Goal: Information Seeking & Learning: Learn about a topic

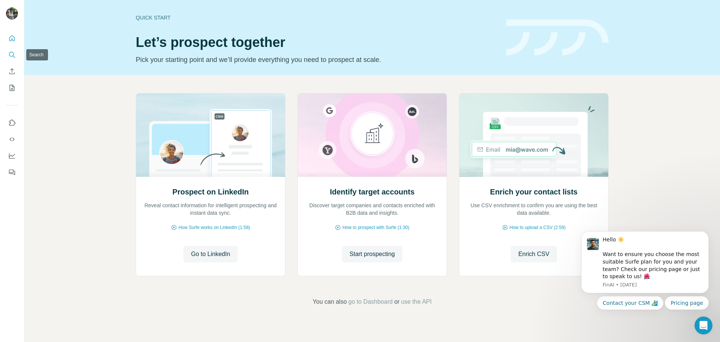
click at [6, 54] on button "Search" at bounding box center [12, 55] width 12 height 14
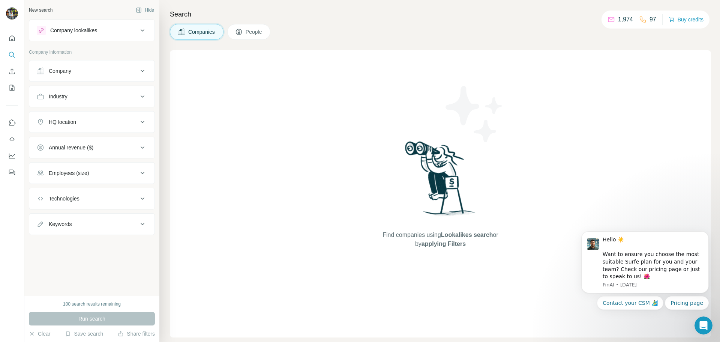
click at [263, 33] on span "People" at bounding box center [254, 32] width 17 height 8
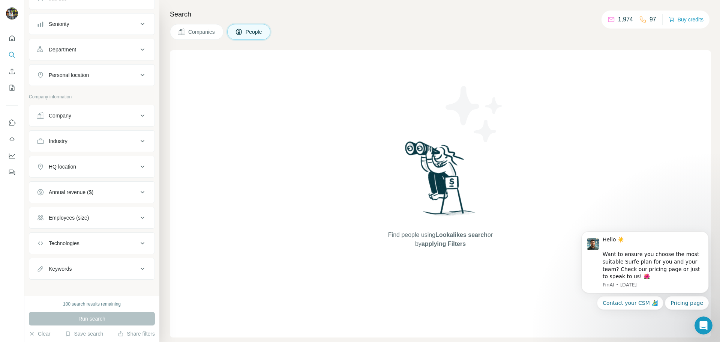
scroll to position [77, 0]
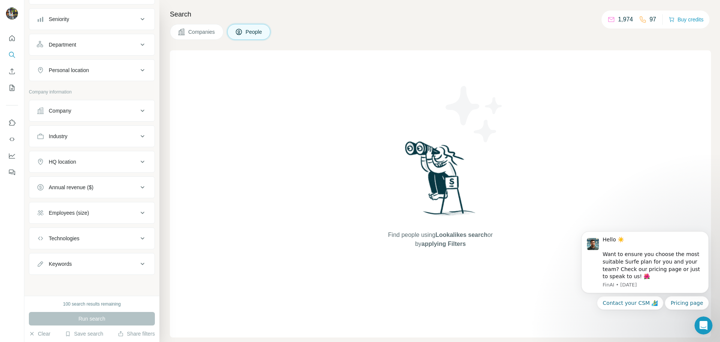
click at [210, 35] on span "Companies" at bounding box center [201, 32] width 27 height 8
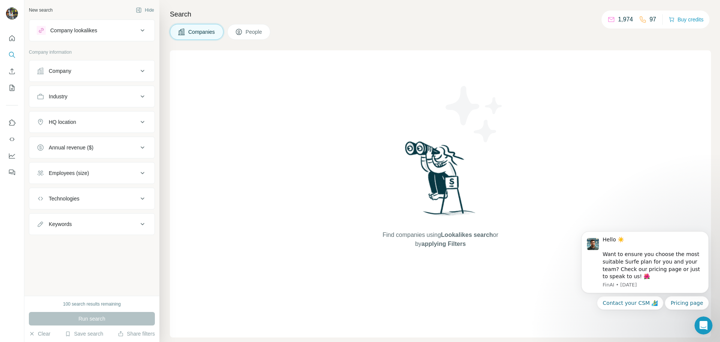
click at [254, 32] on span "People" at bounding box center [254, 32] width 17 height 8
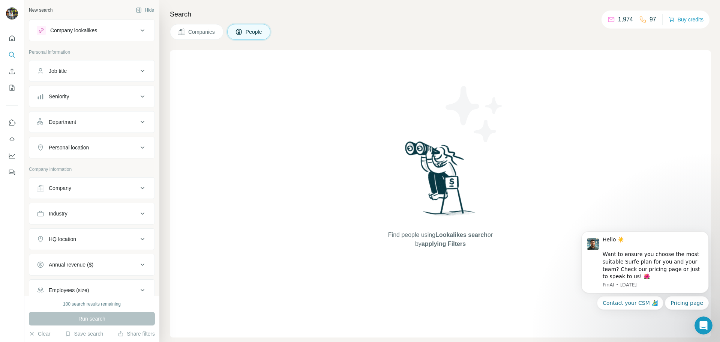
click at [179, 30] on icon at bounding box center [182, 32] width 8 height 8
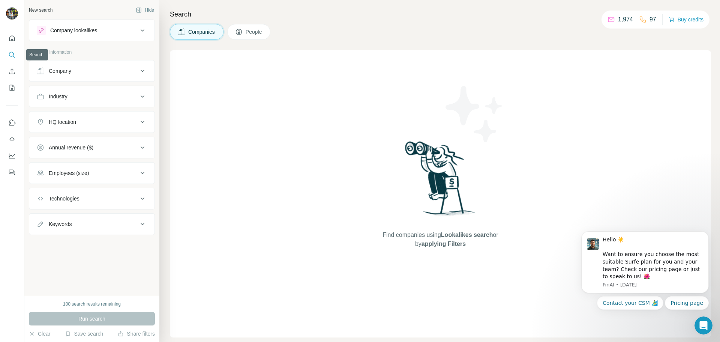
click at [10, 51] on icon "Search" at bounding box center [12, 55] width 8 height 8
click at [14, 38] on icon "Quick start" at bounding box center [12, 38] width 6 height 6
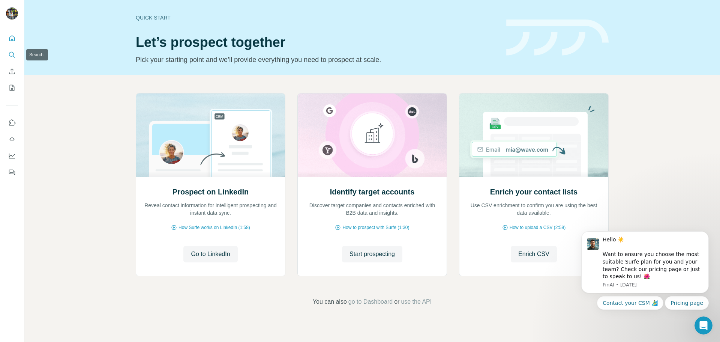
click at [17, 51] on button "Search" at bounding box center [12, 55] width 12 height 14
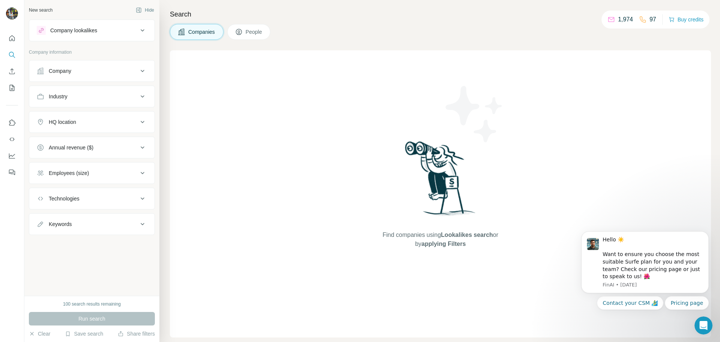
click at [119, 32] on div "Company lookalikes" at bounding box center [87, 30] width 101 height 9
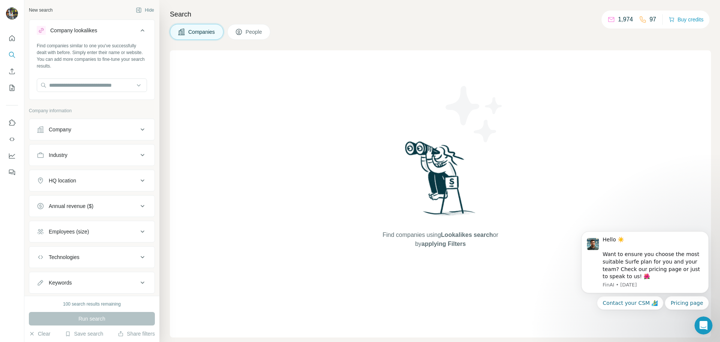
click at [138, 29] on icon at bounding box center [142, 30] width 9 height 9
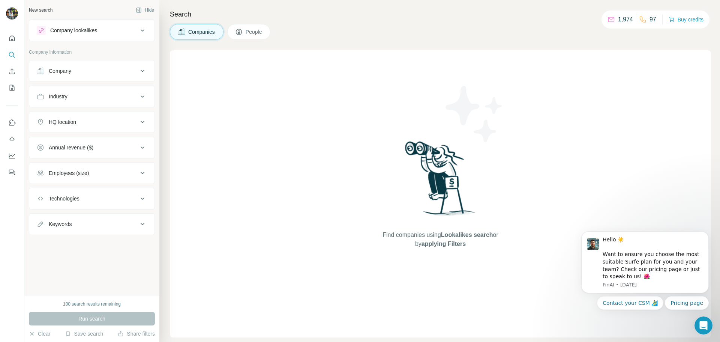
click at [86, 34] on div "Company lookalikes" at bounding box center [73, 31] width 47 height 8
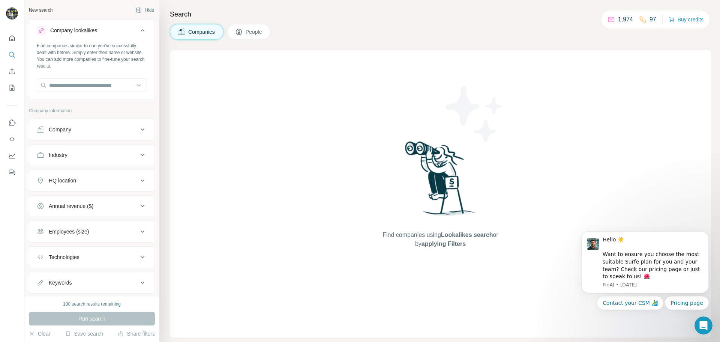
click at [86, 34] on div "Company lookalikes" at bounding box center [73, 31] width 47 height 8
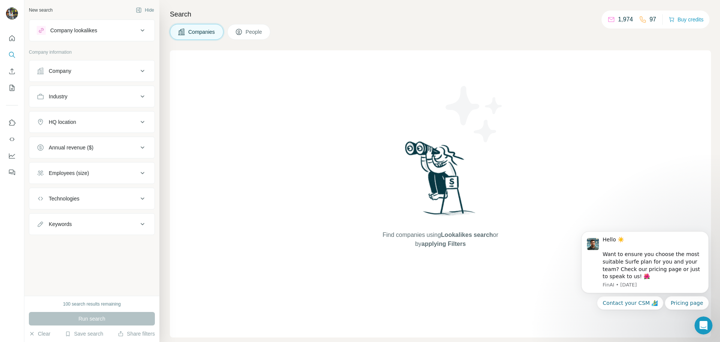
click at [86, 34] on div "Company lookalikes" at bounding box center [73, 31] width 47 height 8
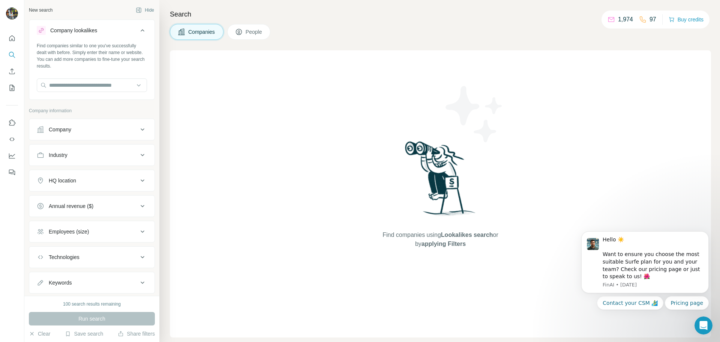
click at [88, 31] on div "Company lookalikes" at bounding box center [73, 31] width 47 height 8
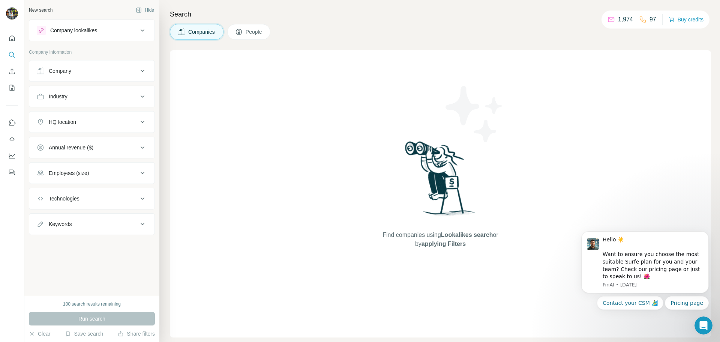
click at [243, 29] on icon at bounding box center [239, 32] width 8 height 8
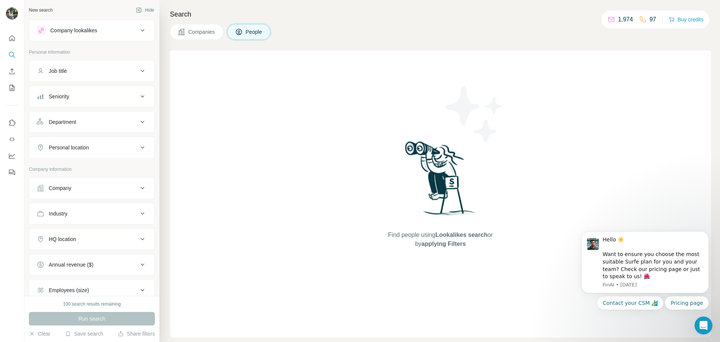
click at [105, 31] on div "Company lookalikes" at bounding box center [87, 30] width 101 height 9
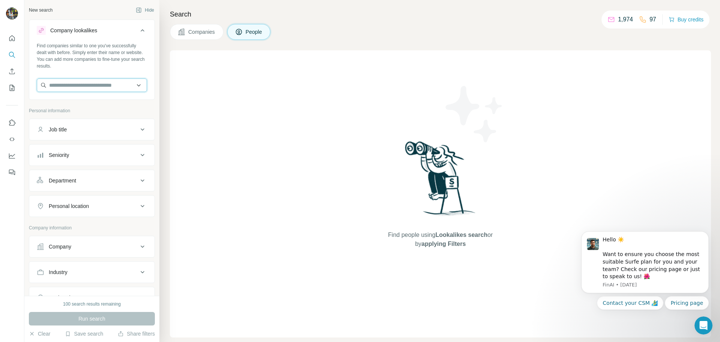
click at [98, 82] on input "text" at bounding box center [92, 85] width 110 height 14
click at [134, 87] on input "text" at bounding box center [92, 85] width 110 height 14
click at [131, 81] on input "text" at bounding box center [92, 85] width 110 height 14
click at [144, 114] on p "Personal information" at bounding box center [92, 110] width 126 height 7
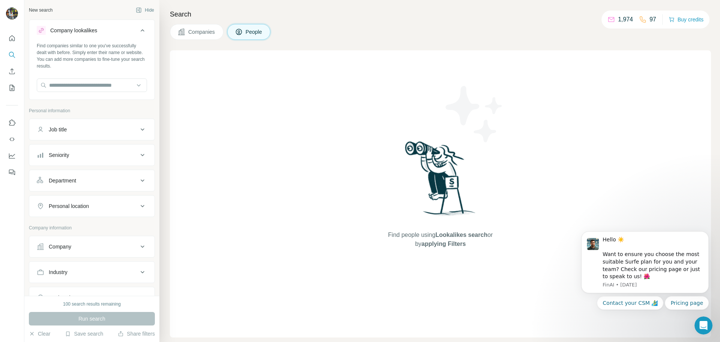
click at [131, 122] on button "Job title" at bounding box center [91, 129] width 125 height 18
click at [131, 122] on button "Job title" at bounding box center [91, 130] width 125 height 21
